Goal: Communication & Community: Ask a question

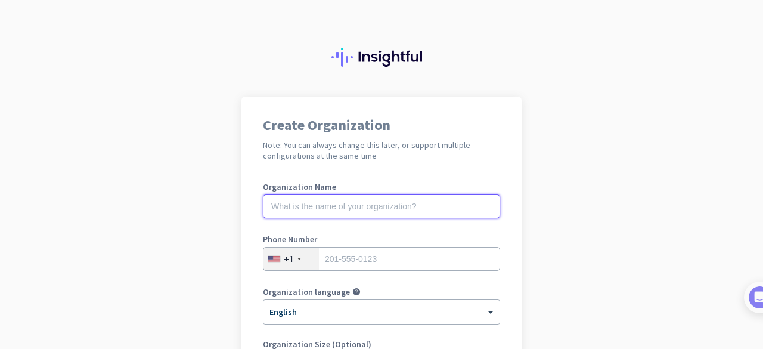
click at [356, 213] on input "text" at bounding box center [381, 206] width 237 height 24
type input "Growton Martech"
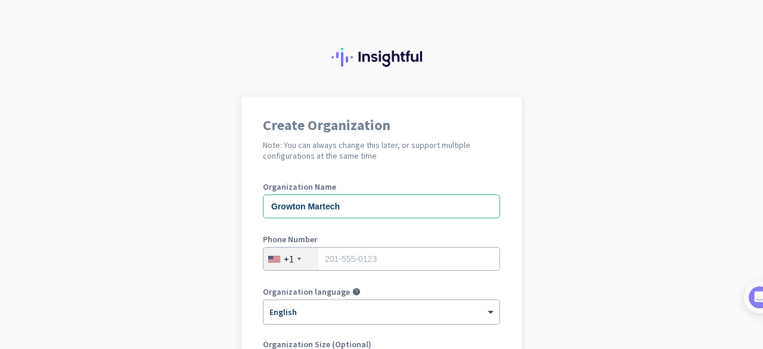
click at [294, 261] on div "+1" at bounding box center [290, 258] width 55 height 23
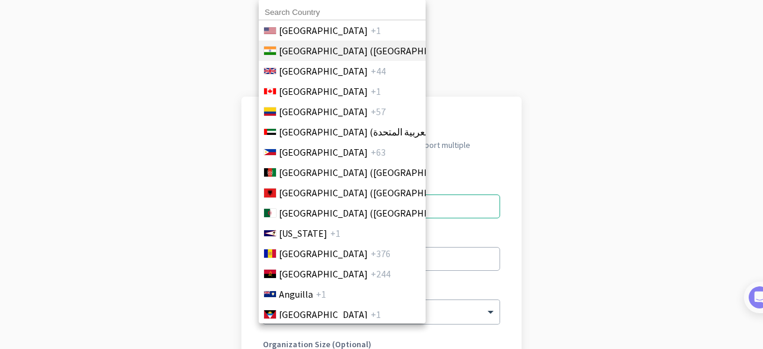
click at [468, 53] on span "+91" at bounding box center [475, 51] width 15 height 14
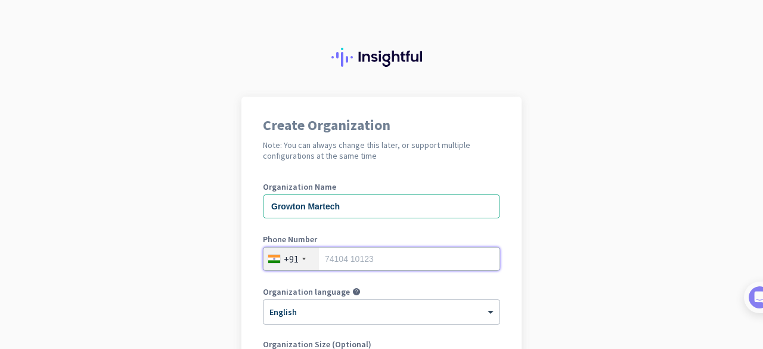
click at [354, 253] on input "tel" at bounding box center [381, 259] width 237 height 24
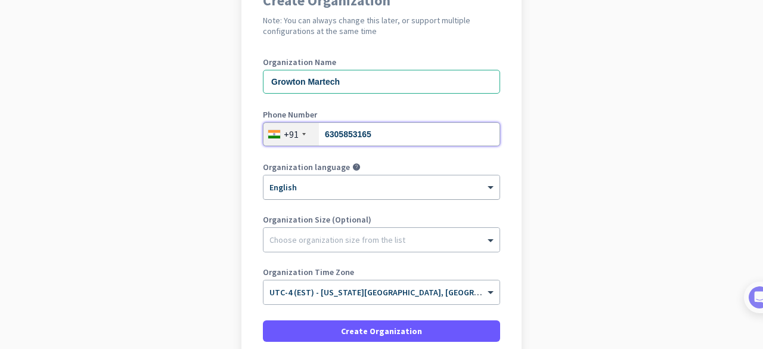
scroll to position [126, 0]
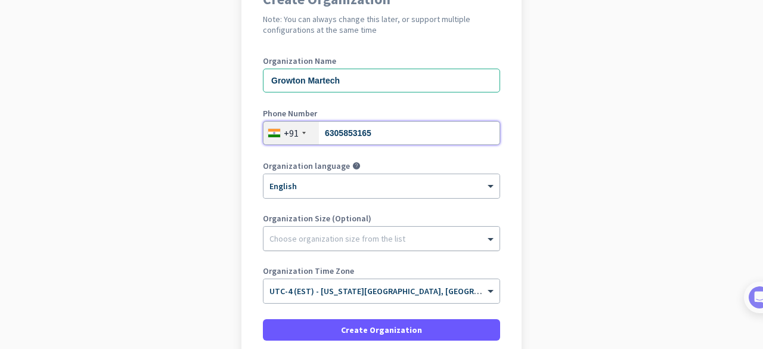
type input "6305853165"
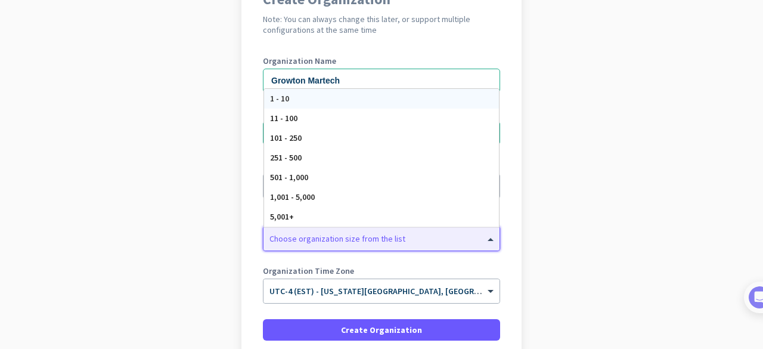
click at [339, 238] on div at bounding box center [381, 235] width 236 height 12
click at [288, 91] on div "1 - 10" at bounding box center [381, 99] width 235 height 20
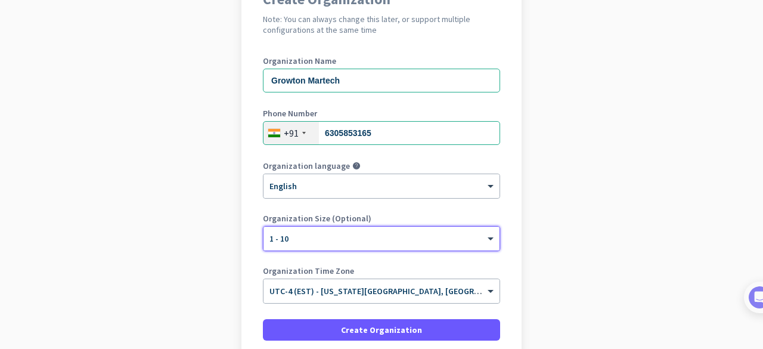
scroll to position [228, 0]
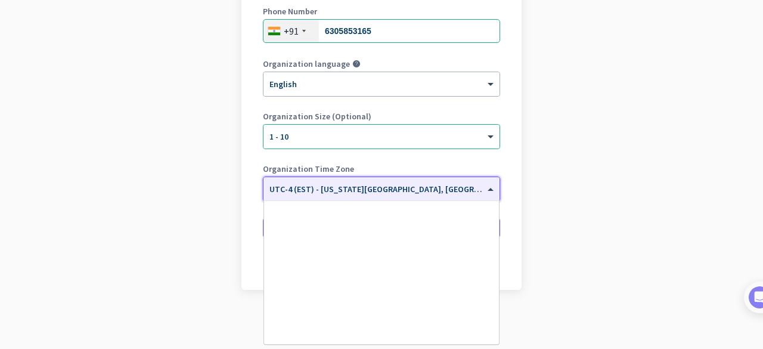
click at [371, 191] on span "UTC-4 (EST) - [US_STATE][GEOGRAPHIC_DATA], [GEOGRAPHIC_DATA], [GEOGRAPHIC_DATA]…" at bounding box center [476, 189] width 415 height 11
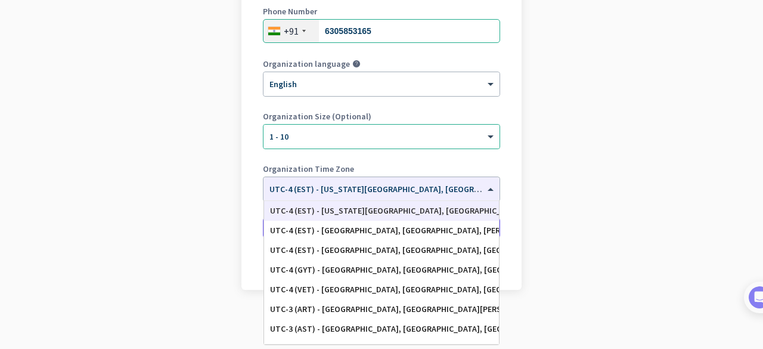
click at [538, 191] on app-onboarding-organization "Create Organization Note: You can always change this later, or support multiple…" at bounding box center [381, 109] width 763 height 480
click at [437, 187] on input "text" at bounding box center [369, 185] width 200 height 9
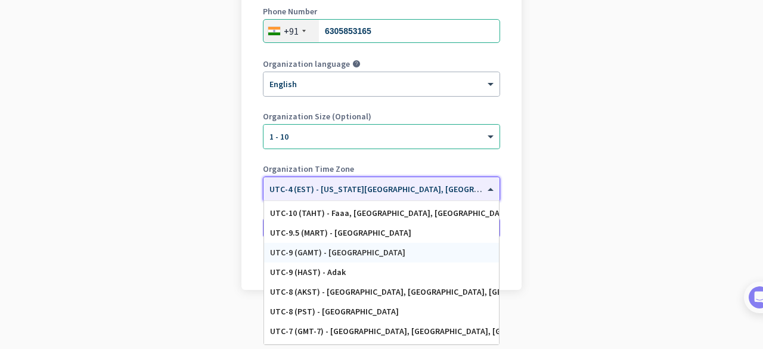
scroll to position [0, 0]
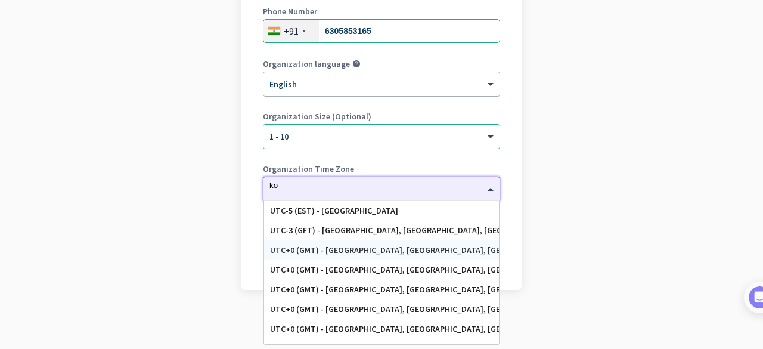
type input "k"
type input "i"
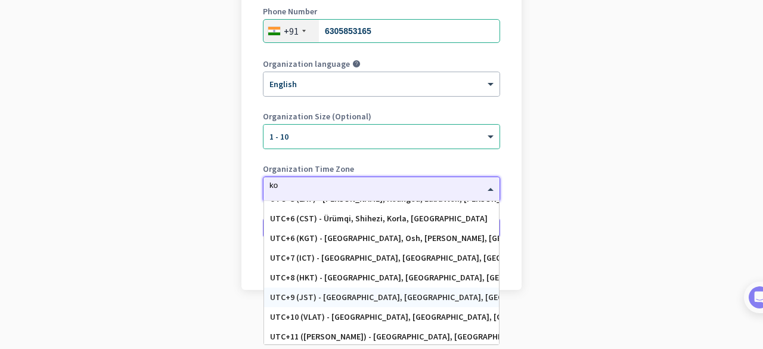
scroll to position [368, 0]
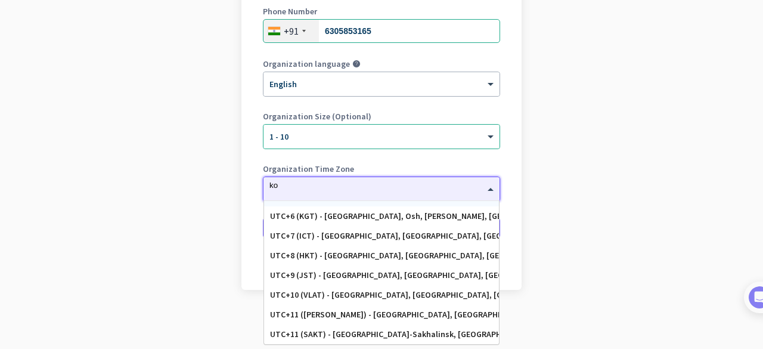
type input "k"
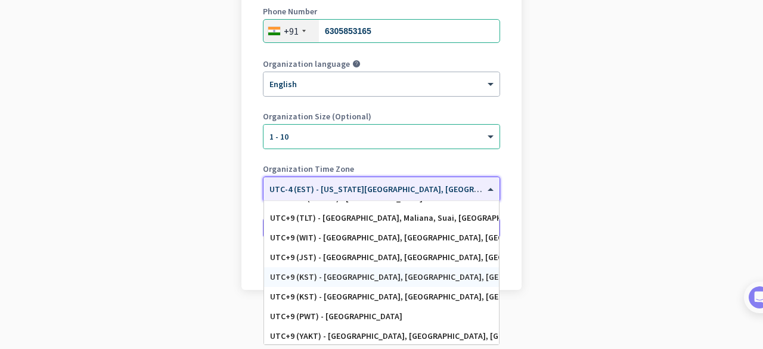
scroll to position [5420, 0]
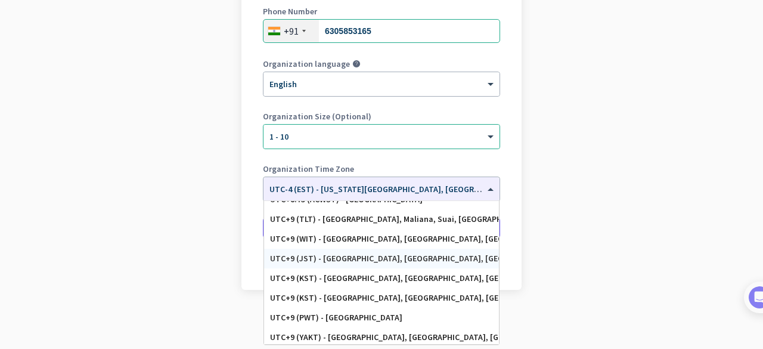
drag, startPoint x: 448, startPoint y: 251, endPoint x: 17, endPoint y: 201, distance: 433.2
click at [17, 201] on app-onboarding-organization "Create Organization Note: You can always change this later, or support multiple…" at bounding box center [381, 109] width 763 height 480
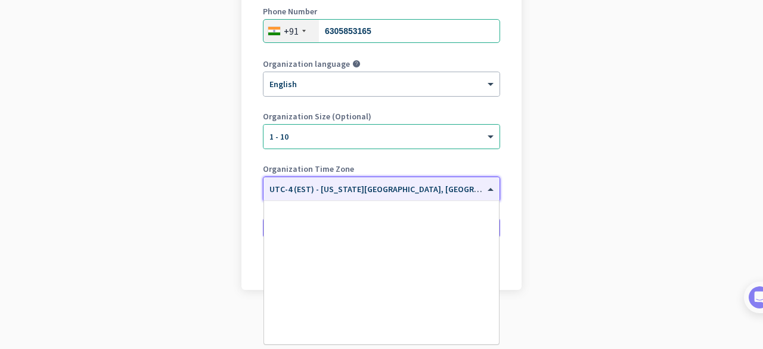
click at [485, 184] on span at bounding box center [492, 189] width 15 height 10
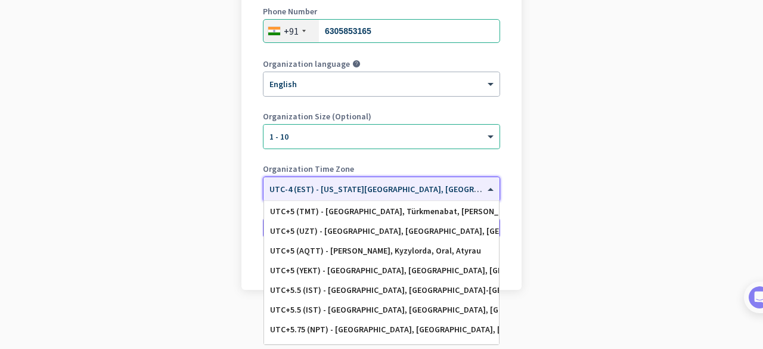
scroll to position [4692, 0]
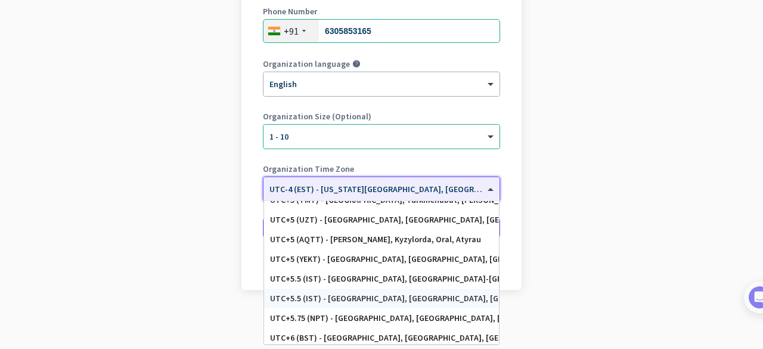
click at [424, 300] on div "UTC+5.5 (IST) - [GEOGRAPHIC_DATA], [GEOGRAPHIC_DATA], [GEOGRAPHIC_DATA], [GEOGR…" at bounding box center [381, 298] width 223 height 10
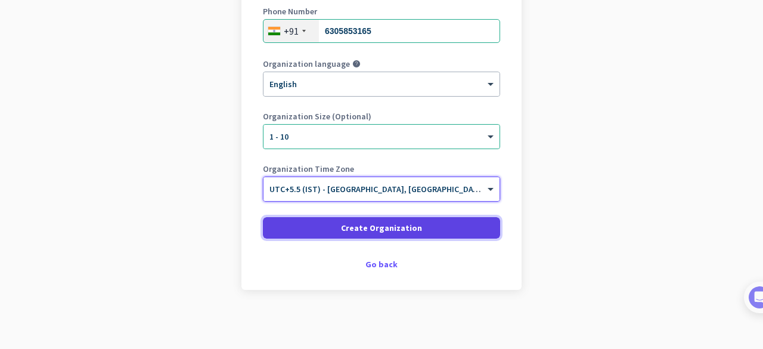
click at [410, 224] on span "Create Organization" at bounding box center [381, 228] width 81 height 12
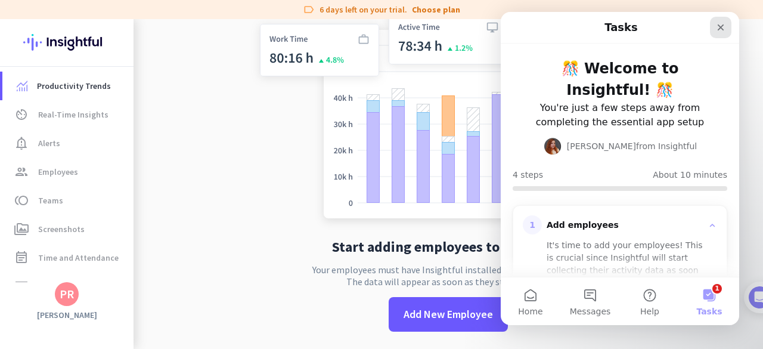
click at [721, 28] on icon "Close" at bounding box center [721, 28] width 10 height 10
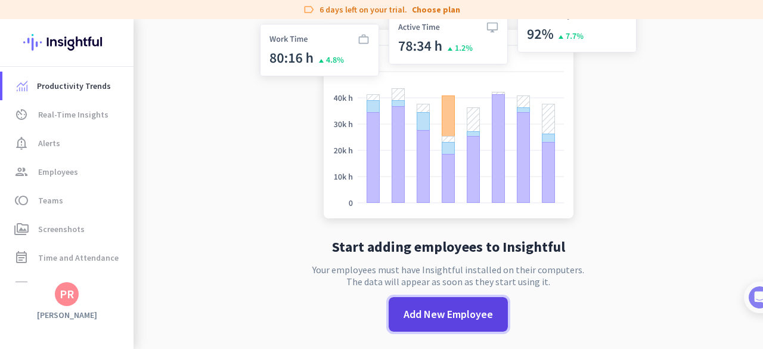
click at [443, 309] on span "Add New Employee" at bounding box center [448, 313] width 89 height 15
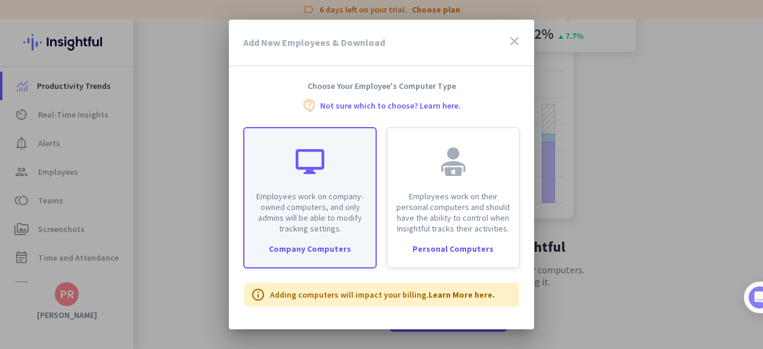
click at [350, 220] on p "Employees work on company-owned computers, and only admins will be able to modi…" at bounding box center [310, 212] width 117 height 43
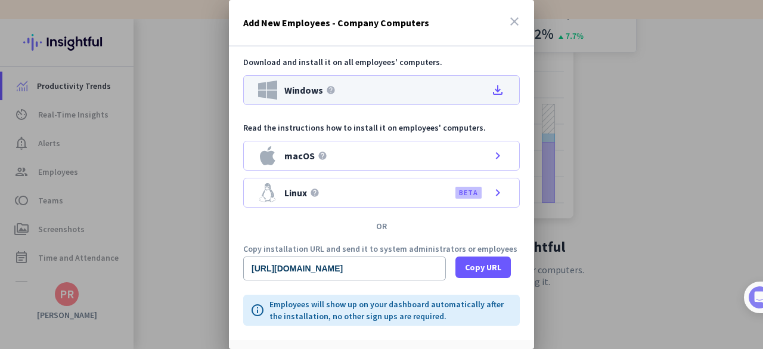
click at [341, 94] on div "Windows help file_download" at bounding box center [381, 90] width 277 height 30
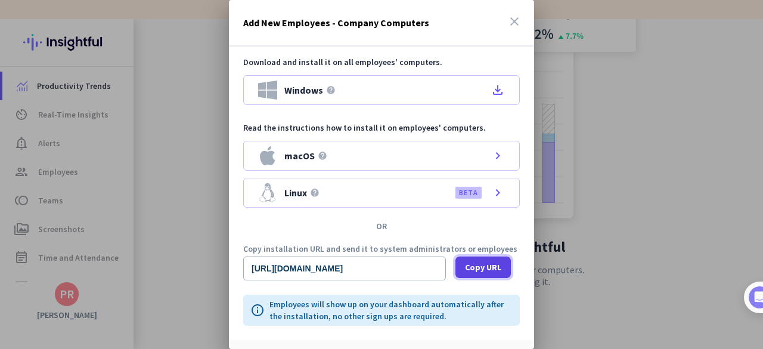
click at [479, 261] on span "Copy URL" at bounding box center [483, 267] width 36 height 12
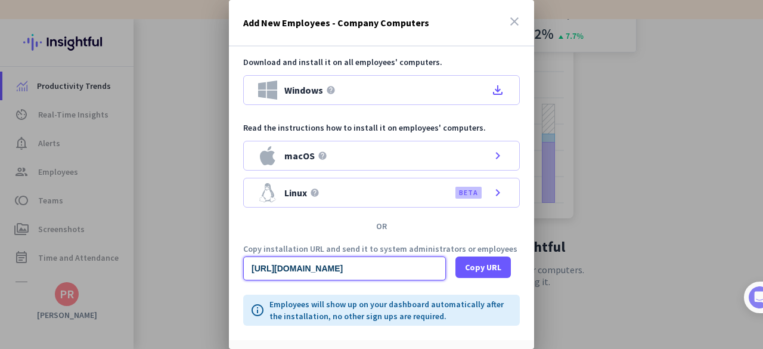
type input "[URL][DOMAIN_NAME]"
click at [509, 17] on icon "close" at bounding box center [514, 21] width 14 height 14
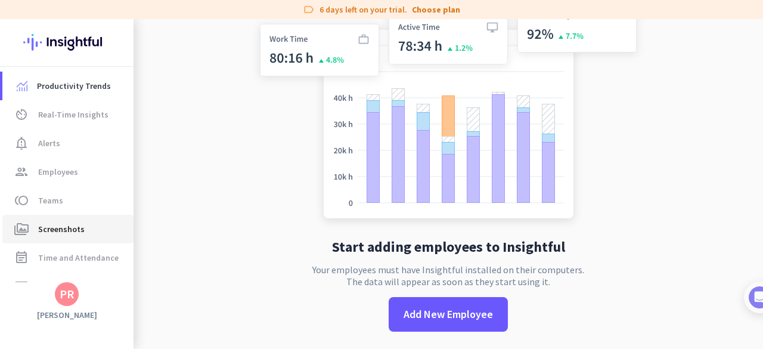
click at [52, 221] on link "perm_media Screenshots" at bounding box center [67, 229] width 131 height 29
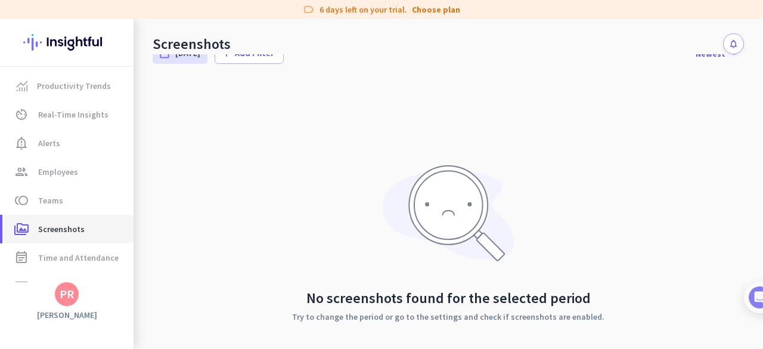
scroll to position [46, 0]
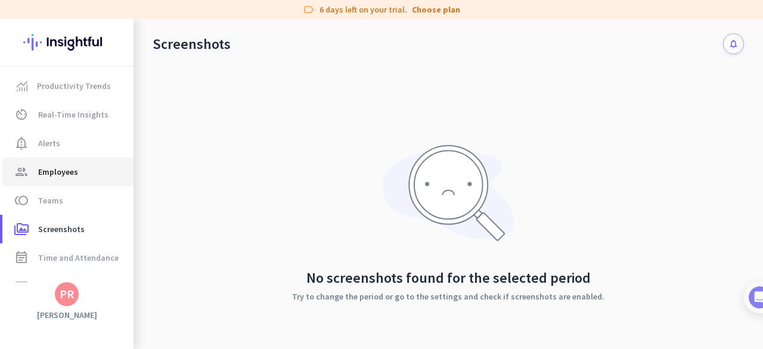
click at [57, 175] on span "Employees" at bounding box center [58, 172] width 40 height 14
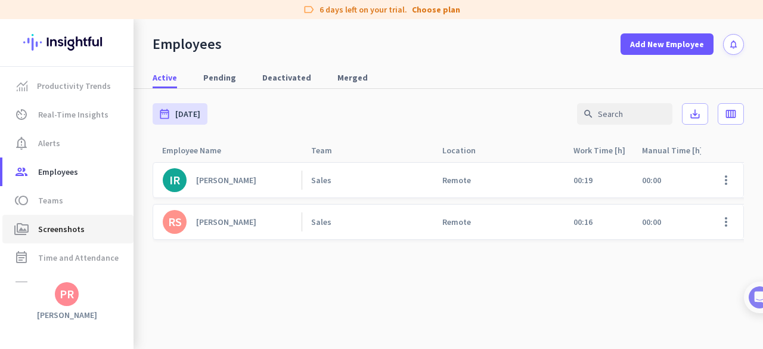
click at [75, 231] on span "Screenshots" at bounding box center [61, 229] width 46 height 14
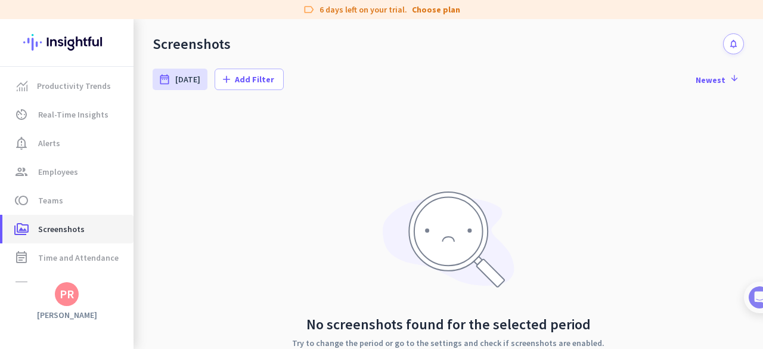
scroll to position [85, 0]
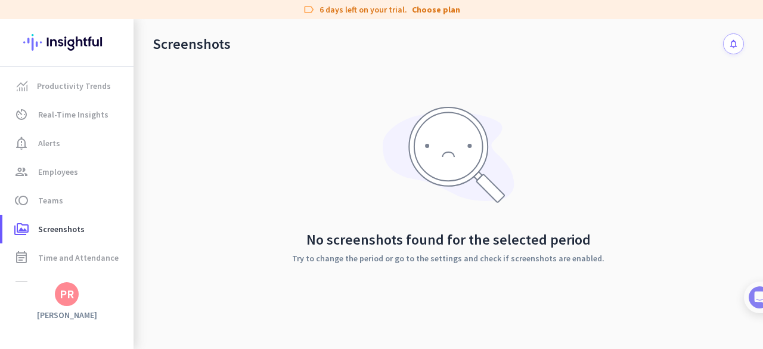
click at [70, 302] on div "PR" at bounding box center [67, 294] width 24 height 24
click at [135, 209] on span "Personal Settings" at bounding box center [130, 206] width 72 height 11
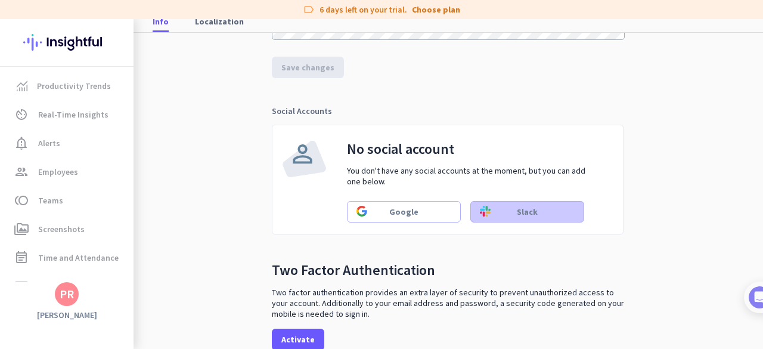
scroll to position [408, 0]
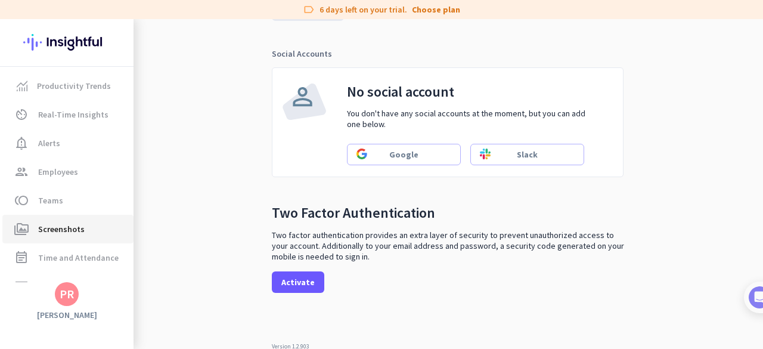
click at [36, 217] on link "perm_media Screenshots" at bounding box center [67, 229] width 131 height 29
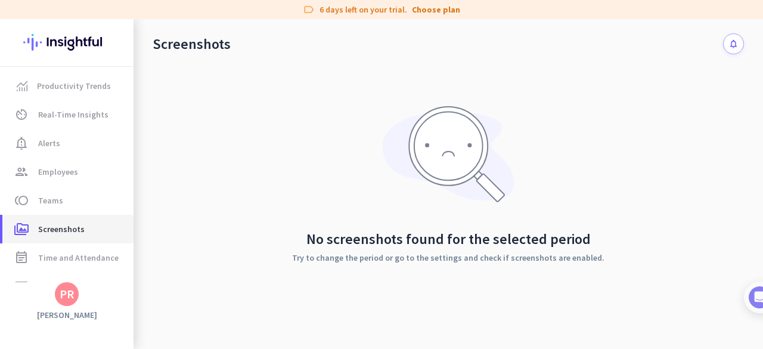
scroll to position [85, 0]
click at [66, 294] on div "PR" at bounding box center [67, 294] width 14 height 12
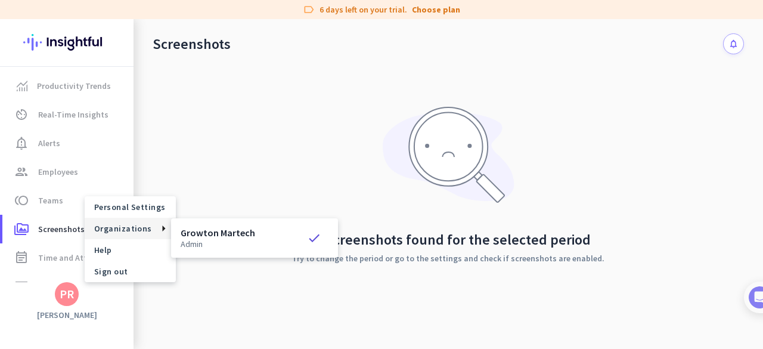
drag, startPoint x: 139, startPoint y: 235, endPoint x: 201, endPoint y: 234, distance: 62.6
click at [201, 234] on div "Personal Settings Organizations Help Sign out Growton Martech admin check" at bounding box center [381, 174] width 763 height 349
click at [201, 234] on h3 "Growton Martech" at bounding box center [218, 233] width 75 height 10
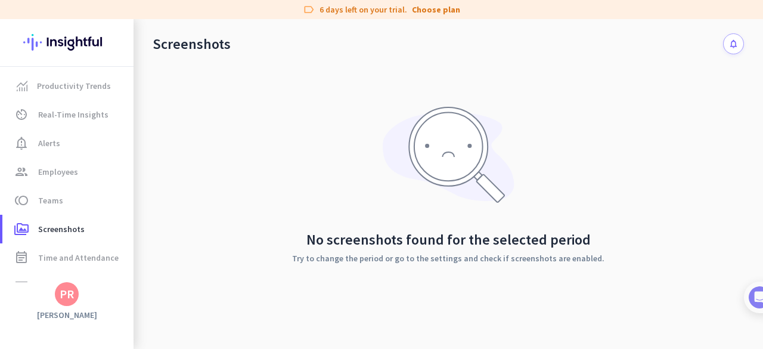
click at [728, 48] on icon "notifications" at bounding box center [733, 44] width 10 height 10
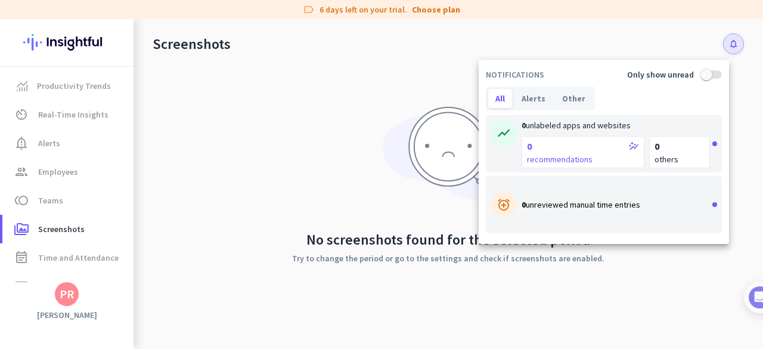
click at [59, 255] on div at bounding box center [381, 174] width 763 height 349
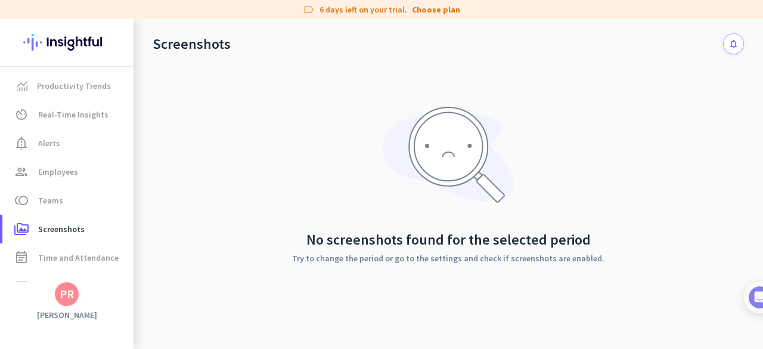
click at [64, 305] on div "PR" at bounding box center [67, 294] width 24 height 24
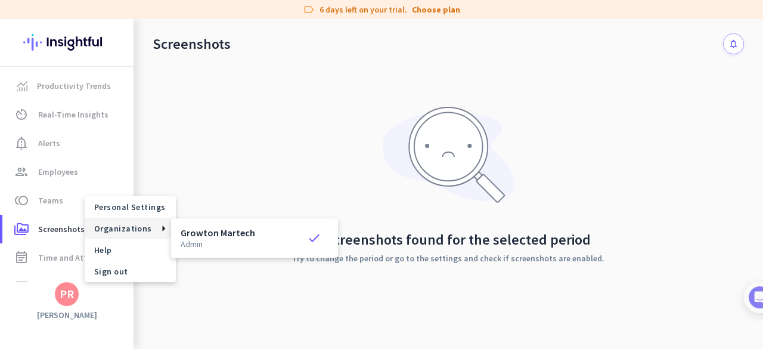
click at [114, 227] on span "Organizations" at bounding box center [123, 228] width 58 height 11
click at [222, 228] on h3 "Growton Martech" at bounding box center [218, 233] width 75 height 10
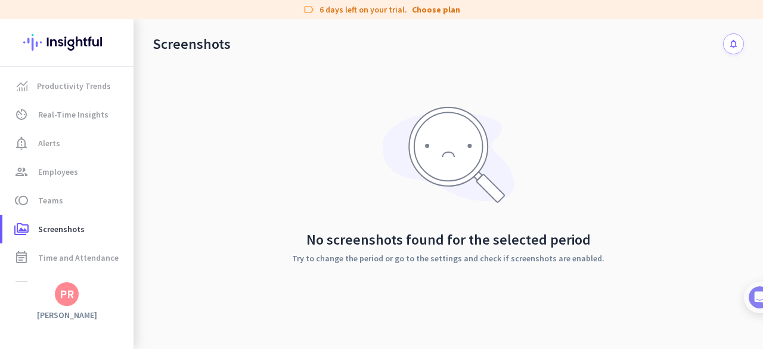
scroll to position [0, 0]
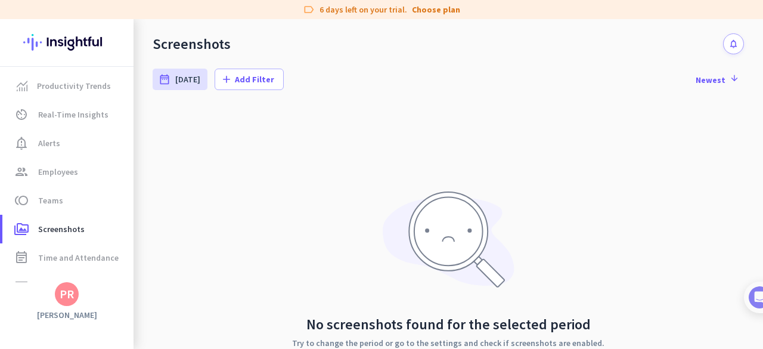
click at [84, 43] on img at bounding box center [66, 42] width 87 height 46
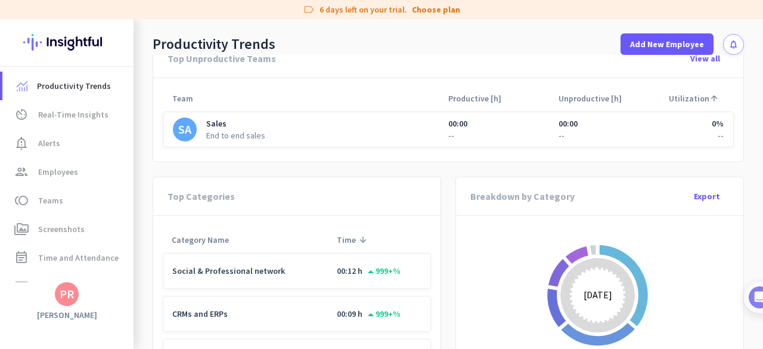
scroll to position [1053, 0]
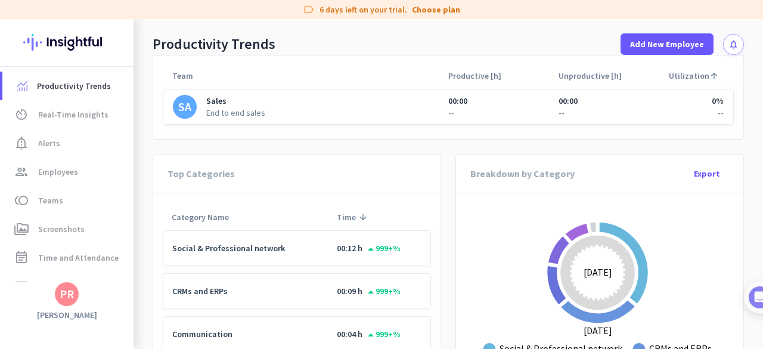
click at [59, 290] on div "PR" at bounding box center [67, 294] width 24 height 24
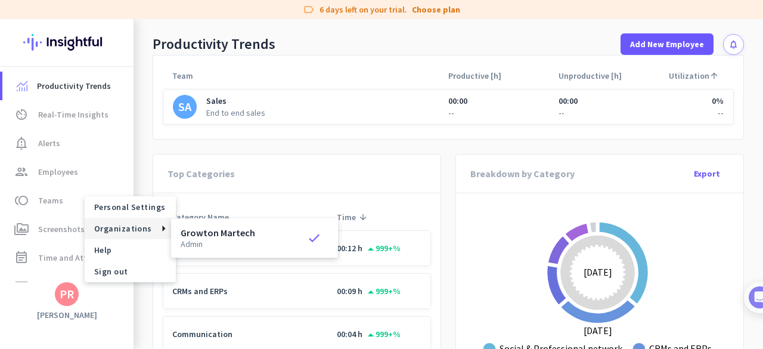
click at [157, 226] on icon at bounding box center [159, 228] width 14 height 6
click at [242, 235] on h3 "Growton Martech" at bounding box center [218, 233] width 75 height 10
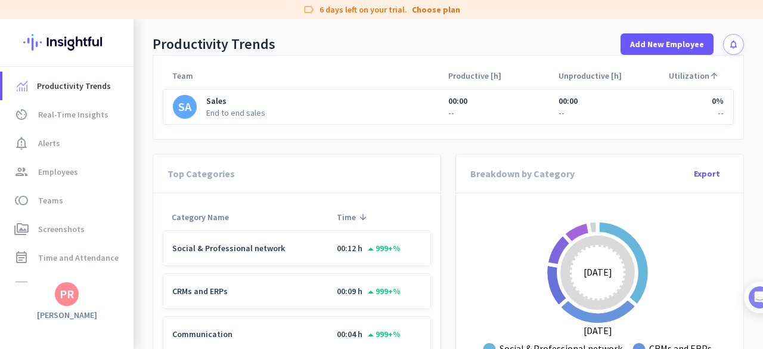
click at [61, 298] on div "PR" at bounding box center [67, 294] width 14 height 12
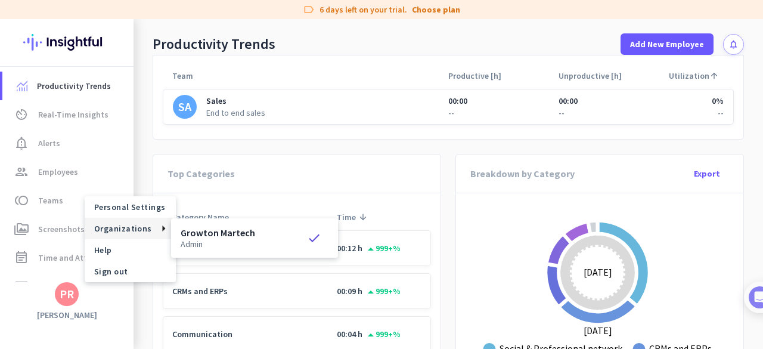
click at [195, 242] on p "admin" at bounding box center [218, 244] width 75 height 8
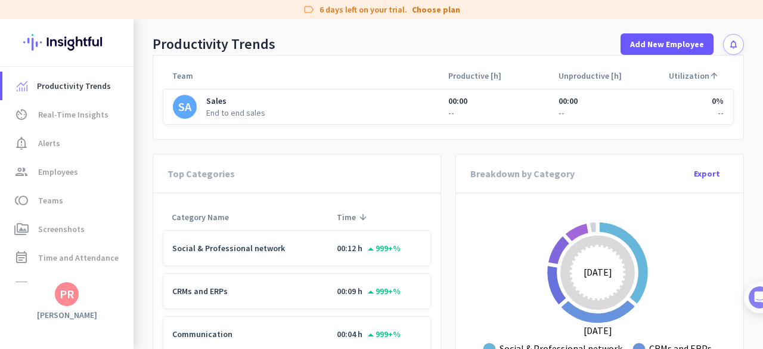
click at [61, 300] on div "PR" at bounding box center [67, 294] width 14 height 12
click at [132, 210] on span "Personal Settings" at bounding box center [130, 206] width 72 height 11
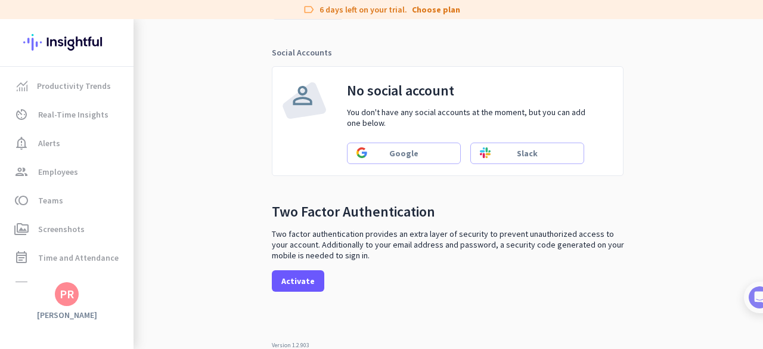
scroll to position [408, 0]
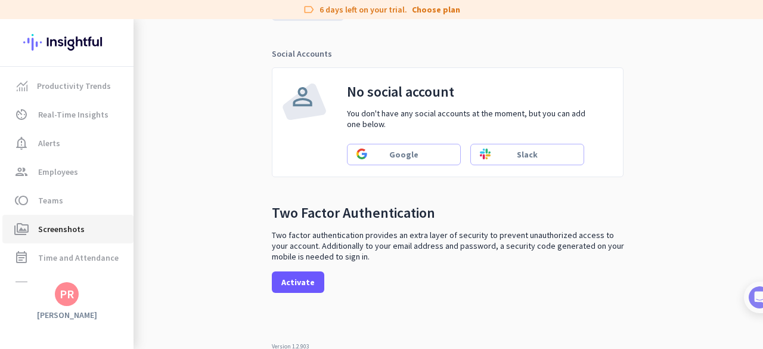
click at [68, 221] on link "perm_media Screenshots" at bounding box center [67, 229] width 131 height 29
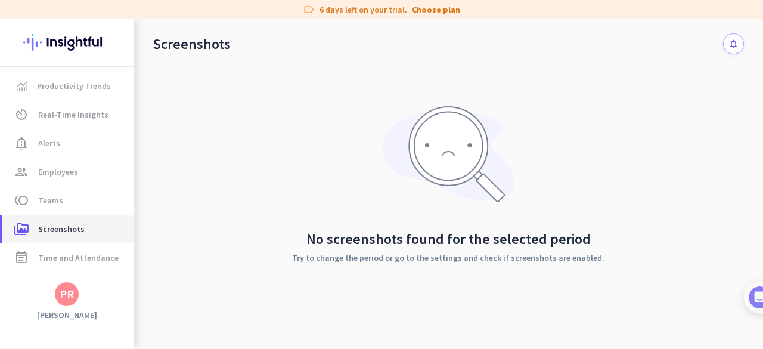
scroll to position [85, 0]
click at [366, 284] on div "No screenshots found for the selected period Try to change the period or go to …" at bounding box center [448, 185] width 591 height 330
click at [66, 300] on div "PR" at bounding box center [67, 294] width 14 height 12
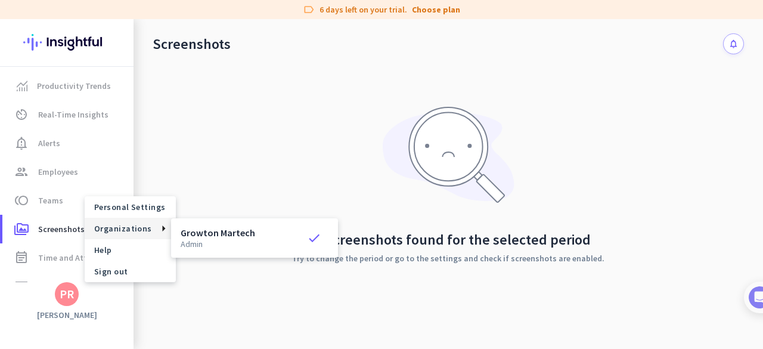
click at [134, 226] on span "Organizations" at bounding box center [123, 228] width 58 height 11
click at [142, 203] on span "Personal Settings" at bounding box center [130, 206] width 72 height 11
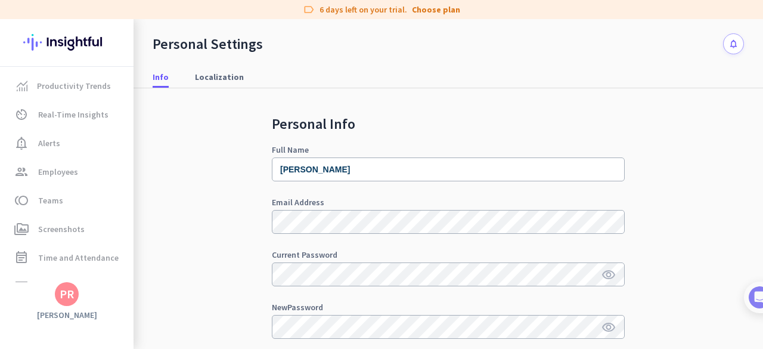
scroll to position [288, 0]
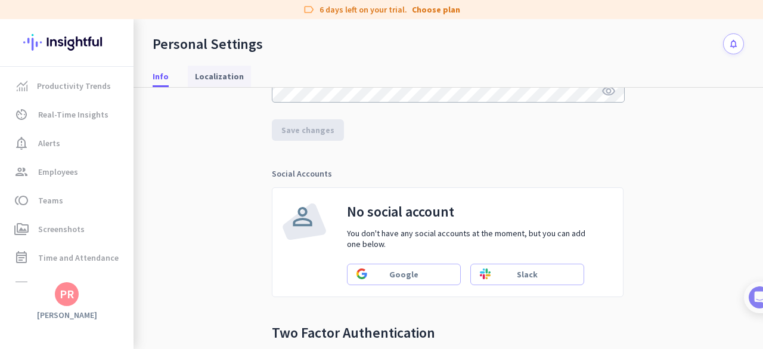
click at [207, 67] on span "Localization" at bounding box center [219, 76] width 49 height 21
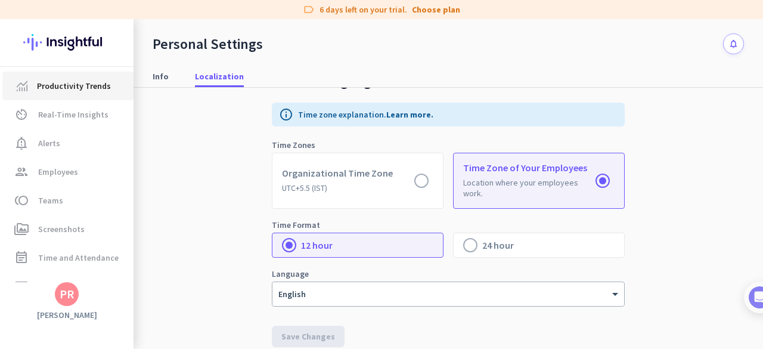
click at [79, 90] on span "Productivity Trends" at bounding box center [74, 86] width 74 height 14
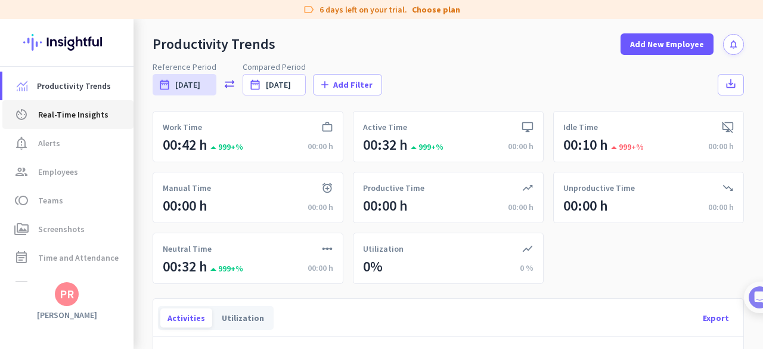
click at [77, 110] on span "Real-Time Insights" at bounding box center [73, 114] width 70 height 14
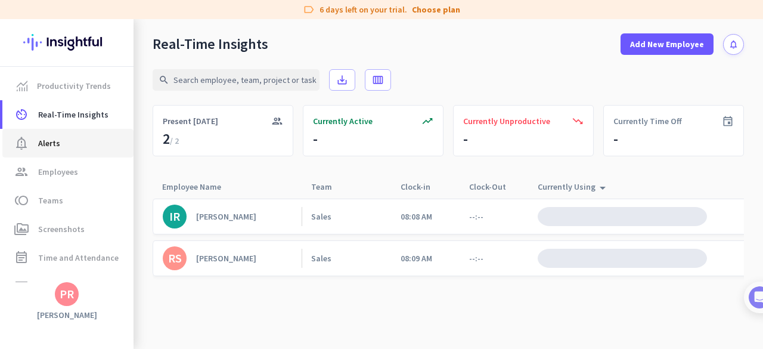
click at [73, 136] on span "notification_important Alerts" at bounding box center [68, 143] width 112 height 14
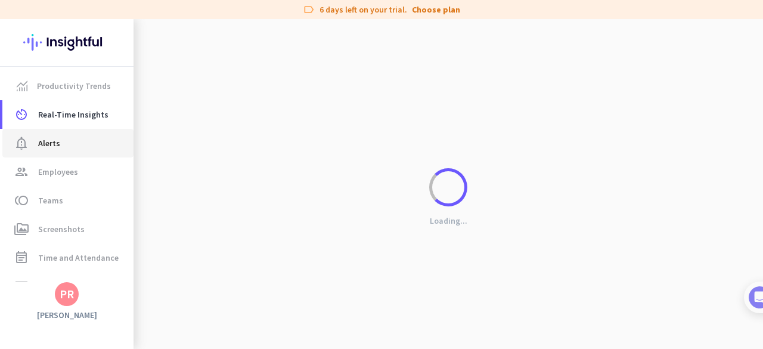
click at [72, 145] on span "notification_important Alerts" at bounding box center [68, 143] width 112 height 14
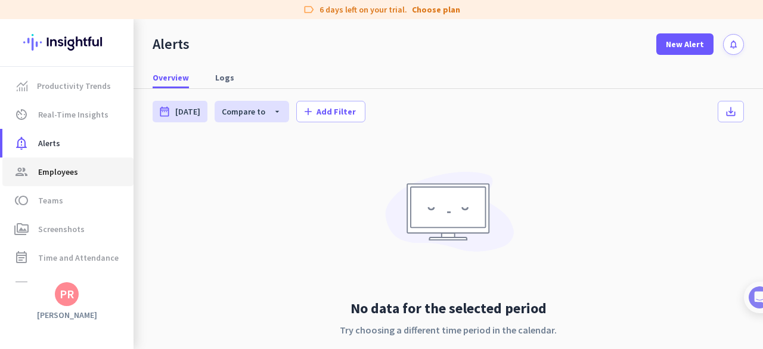
click at [77, 166] on span "group Employees" at bounding box center [68, 172] width 112 height 14
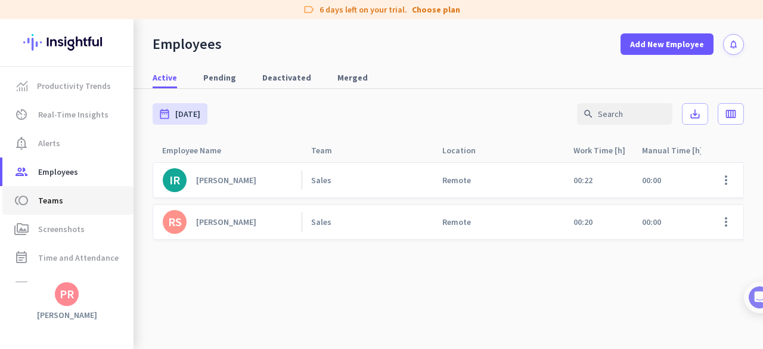
click at [74, 197] on span "toll Teams" at bounding box center [68, 200] width 112 height 14
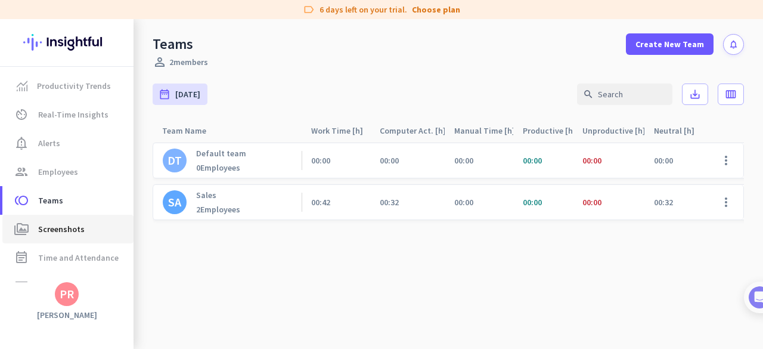
click at [77, 222] on span "Screenshots" at bounding box center [61, 229] width 46 height 14
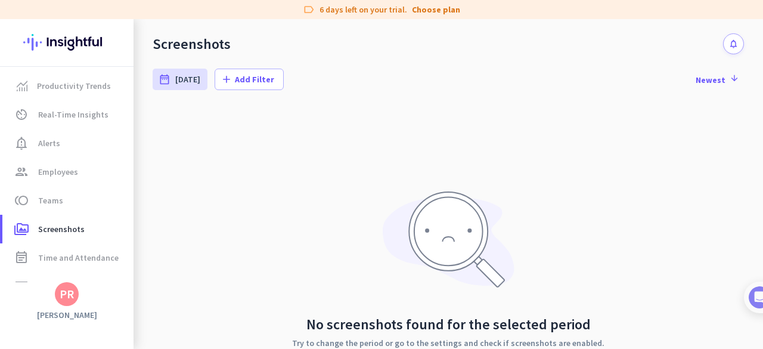
click at [728, 48] on icon "notifications" at bounding box center [733, 44] width 10 height 10
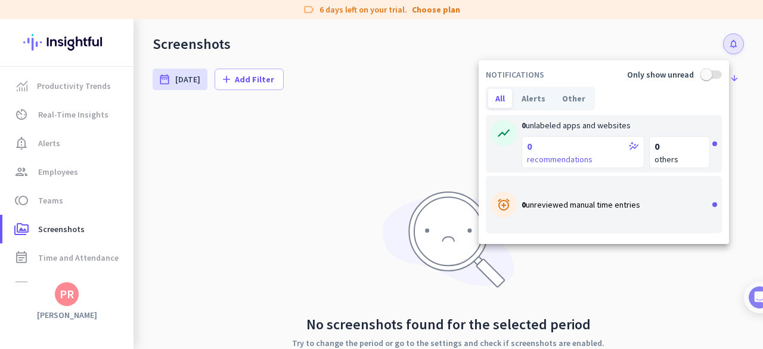
click at [64, 295] on div at bounding box center [381, 174] width 763 height 349
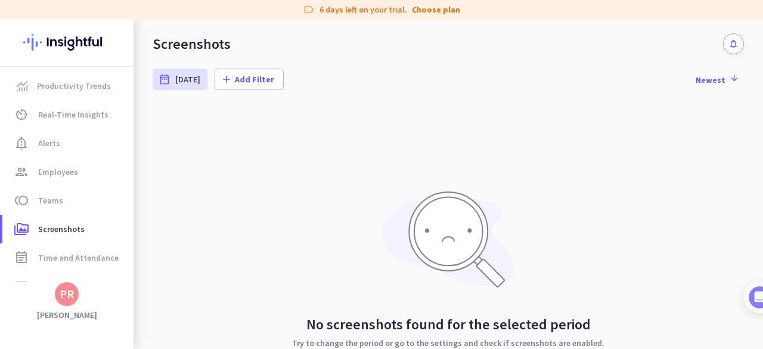
click at [64, 295] on div "PR" at bounding box center [67, 294] width 14 height 12
click at [64, 295] on div at bounding box center [381, 174] width 763 height 349
click at [64, 295] on div "PR" at bounding box center [67, 294] width 14 height 12
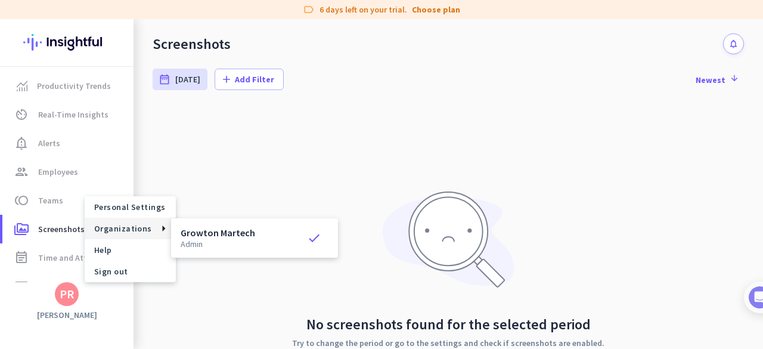
click at [127, 227] on span "Organizations" at bounding box center [123, 228] width 58 height 11
click at [162, 230] on polygon at bounding box center [163, 228] width 3 height 6
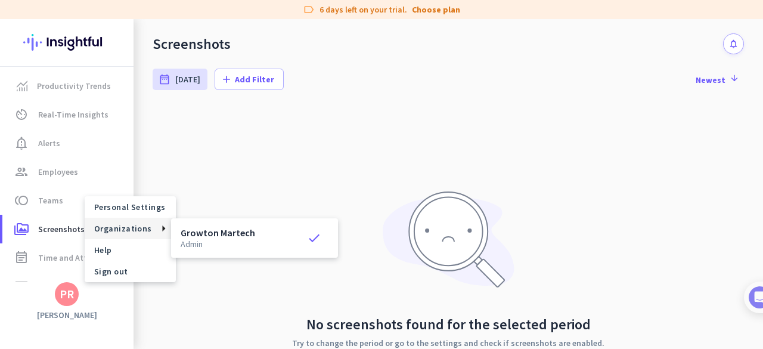
click at [162, 230] on polygon at bounding box center [163, 228] width 3 height 6
click at [428, 9] on div at bounding box center [381, 174] width 763 height 349
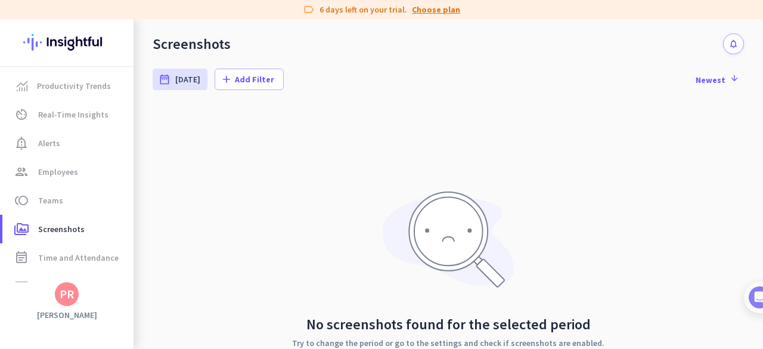
click at [426, 10] on link "Choose plan" at bounding box center [436, 10] width 48 height 12
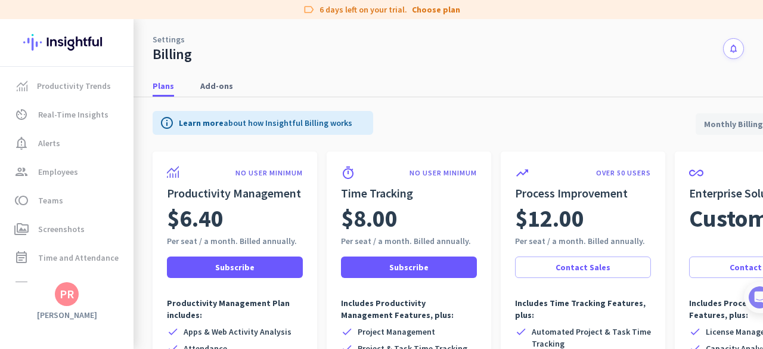
scroll to position [2, 0]
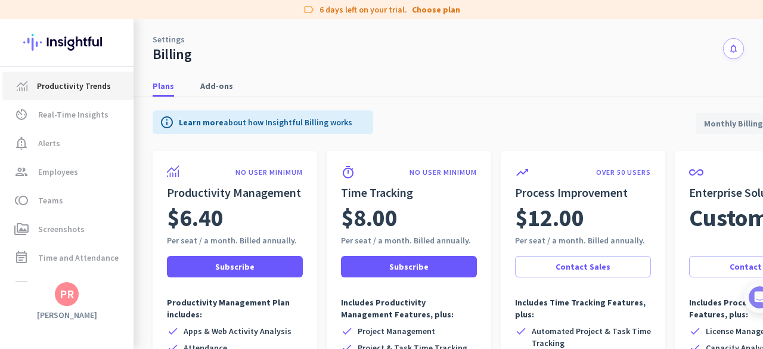
click at [52, 93] on link "Productivity Trends" at bounding box center [67, 86] width 131 height 29
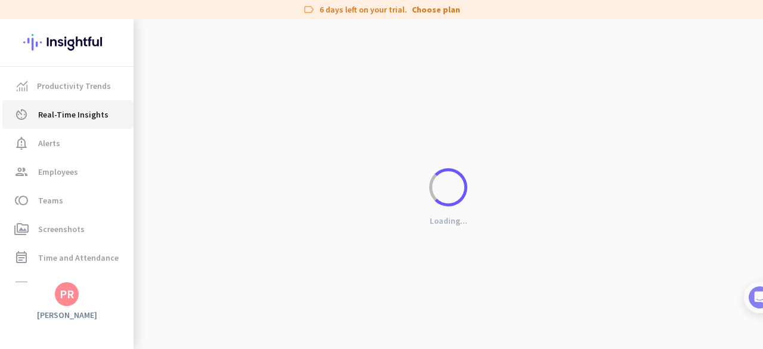
click at [61, 128] on link "av_timer Real-Time Insights" at bounding box center [67, 114] width 131 height 29
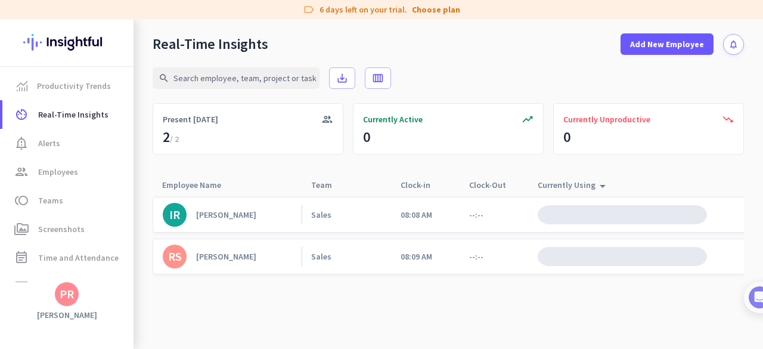
click at [39, 49] on img at bounding box center [66, 42] width 87 height 46
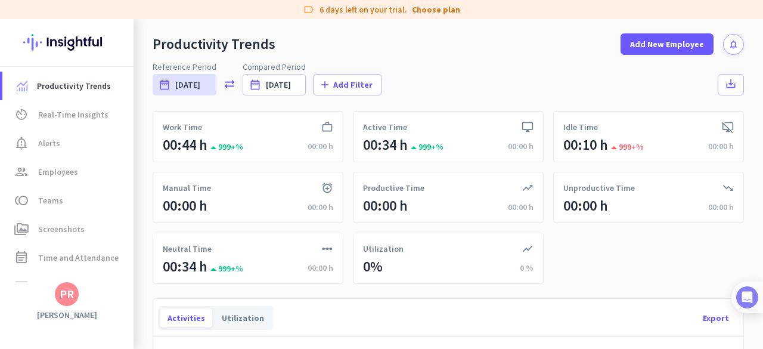
click at [755, 288] on img at bounding box center [747, 297] width 22 height 22
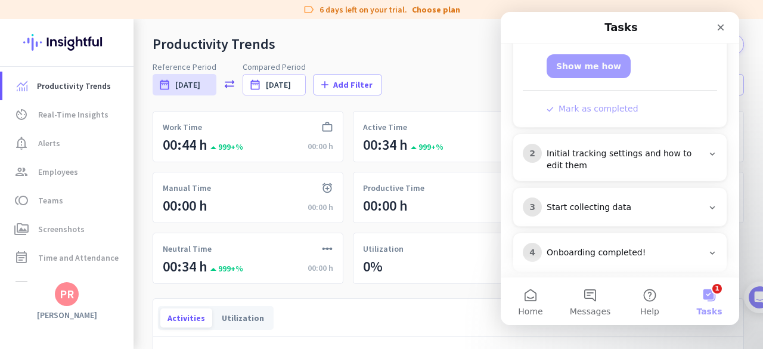
scroll to position [255, 0]
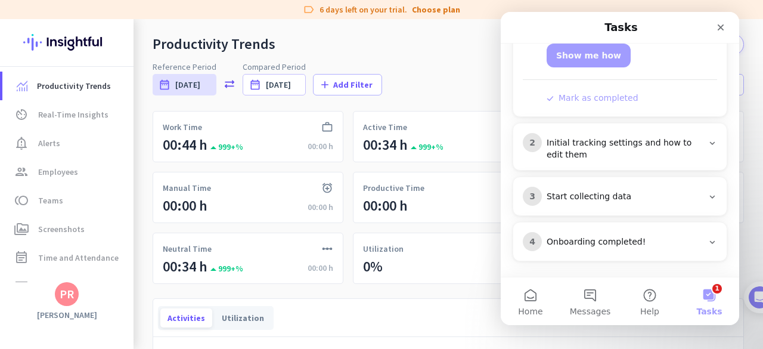
click at [707, 139] on icon "Intercom messenger" at bounding box center [712, 143] width 10 height 10
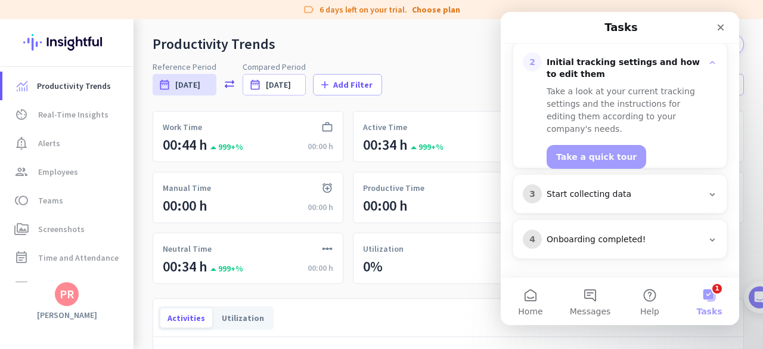
scroll to position [206, 0]
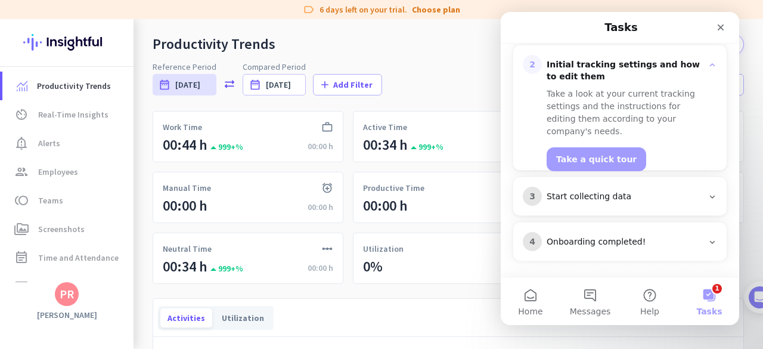
click at [678, 191] on div "Start collecting data" at bounding box center [625, 197] width 156 height 12
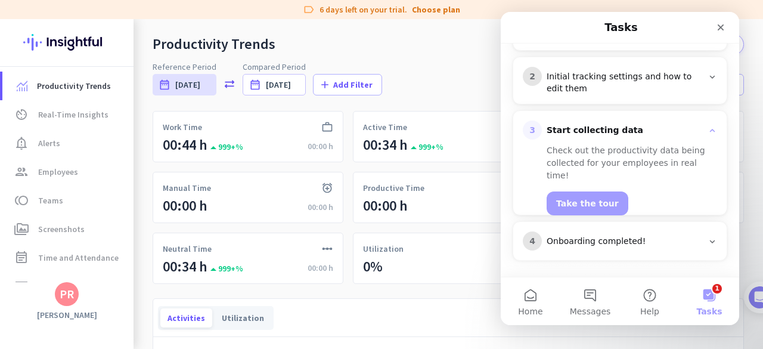
scroll to position [193, 0]
click at [658, 243] on div "Onboarding completed!" at bounding box center [625, 242] width 156 height 12
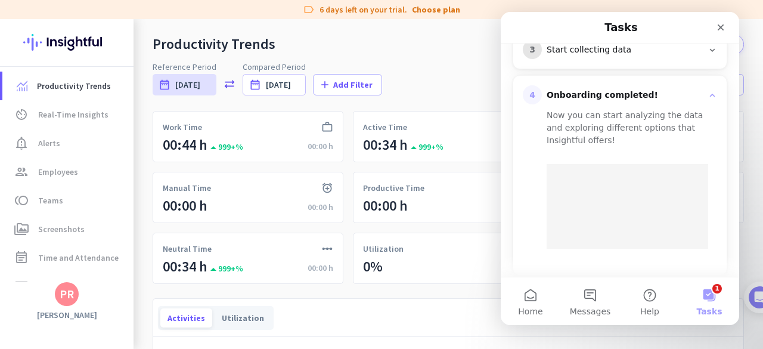
scroll to position [288, 0]
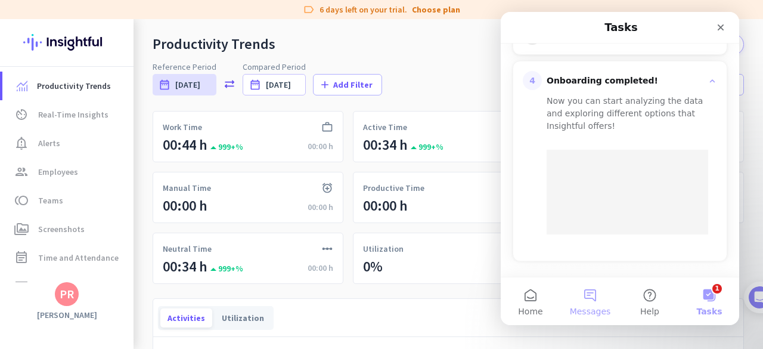
click at [584, 297] on button "Messages" at bounding box center [590, 301] width 60 height 48
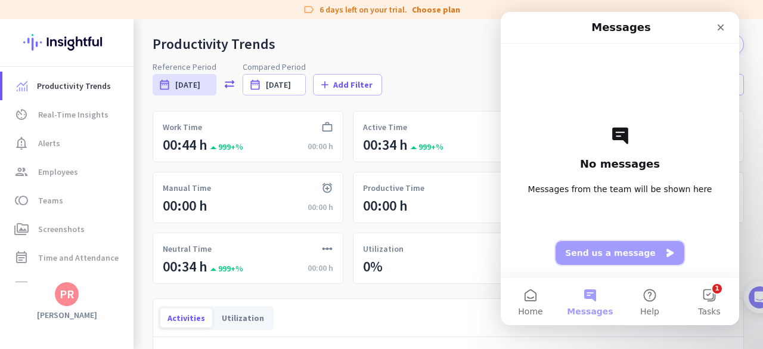
click at [594, 256] on button "Send us a message" at bounding box center [620, 253] width 129 height 24
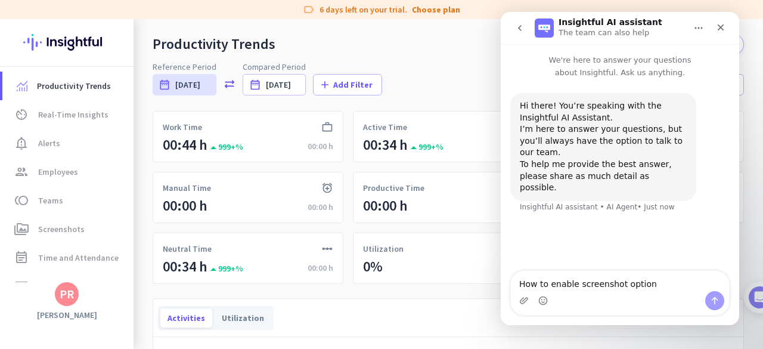
type textarea "How to enable screenshot options"
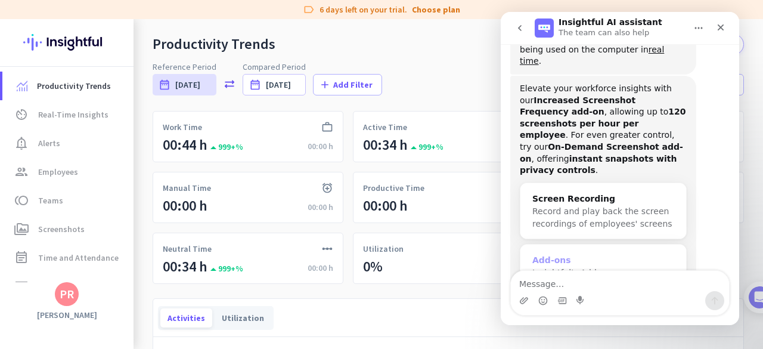
scroll to position [367, 0]
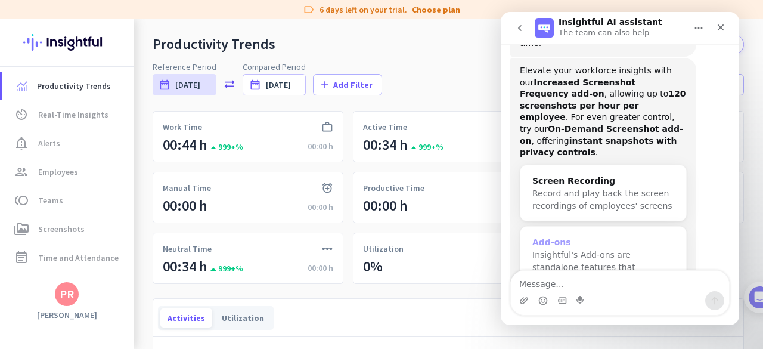
click at [578, 249] on div "Insightful's Add-ons are standalone features that enhance…" at bounding box center [603, 268] width 142 height 38
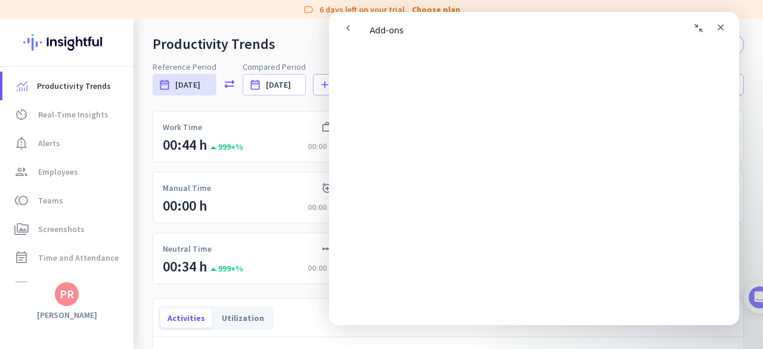
scroll to position [3506, 0]
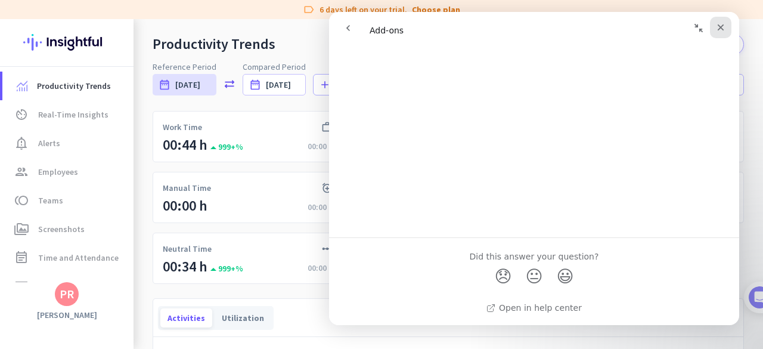
click at [718, 30] on icon "Close" at bounding box center [721, 28] width 10 height 10
